Goal: Book appointment/travel/reservation

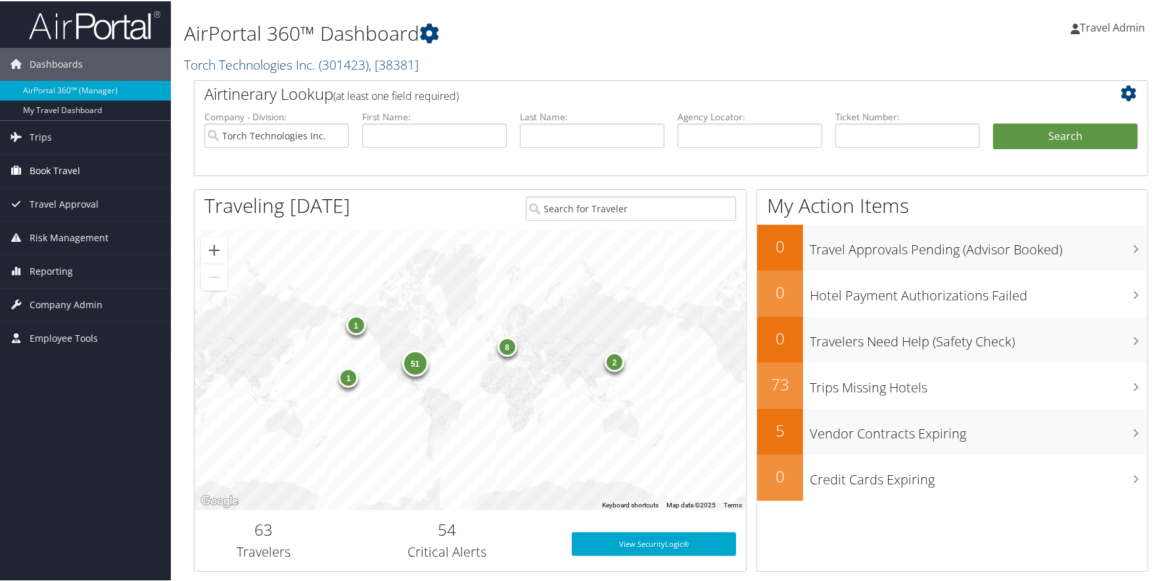
click at [62, 169] on span "Book Travel" at bounding box center [55, 169] width 51 height 33
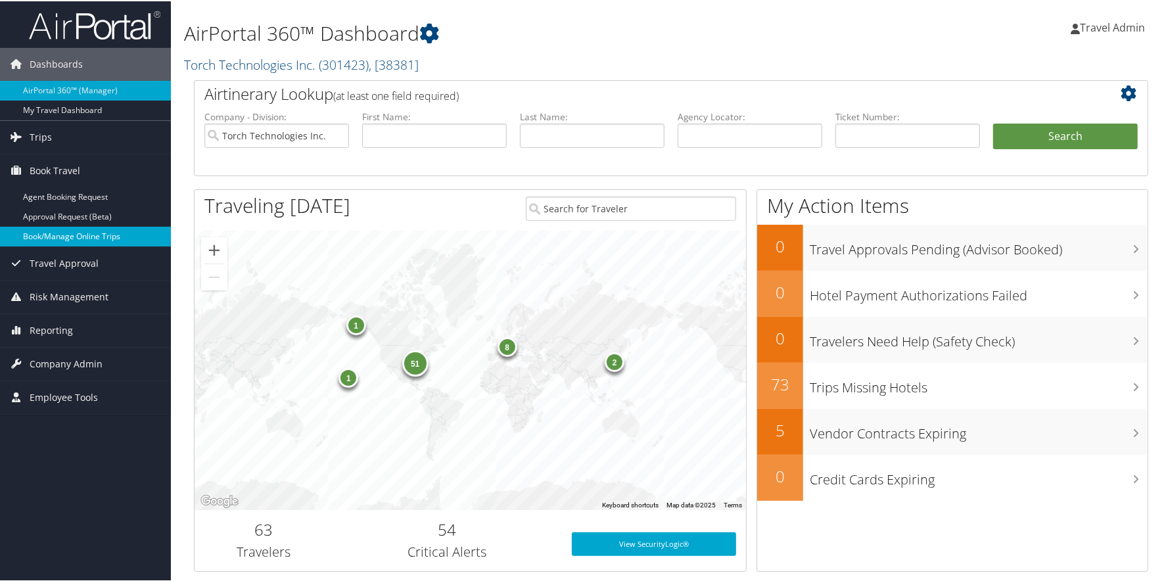
click at [78, 241] on link "Book/Manage Online Trips" at bounding box center [85, 236] width 171 height 20
